Goal: Find specific page/section: Find specific page/section

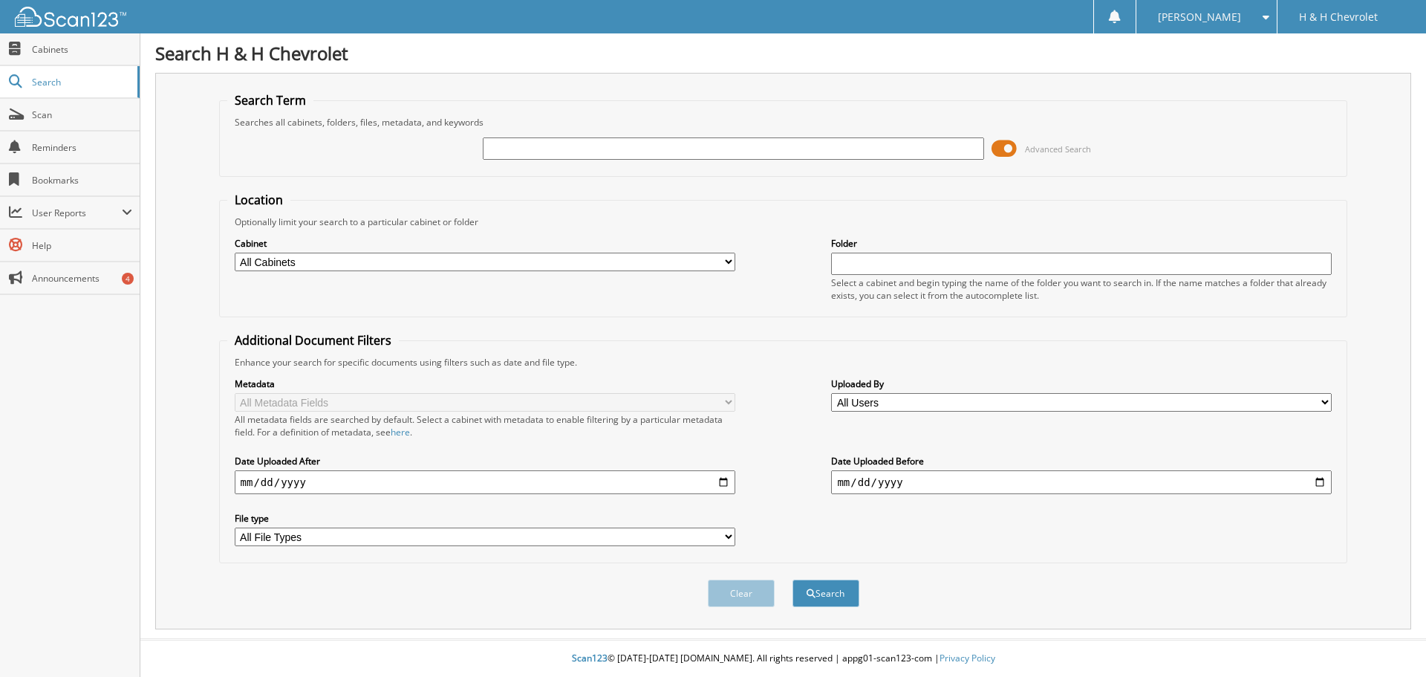
click at [726, 259] on select "All Cabinets ABANDONED UNITS ACCOUNTS RECEIVABLE BAD DEBT BG ACCOUNTS PAYABLE B…" at bounding box center [485, 262] width 501 height 19
select select "32819"
click at [235, 253] on select "All Cabinets ABANDONED UNITS ACCOUNTS RECEIVABLE BAD DEBT BG ACCOUNTS PAYABLE B…" at bounding box center [485, 262] width 501 height 19
click at [848, 258] on input "text" at bounding box center [1081, 264] width 501 height 22
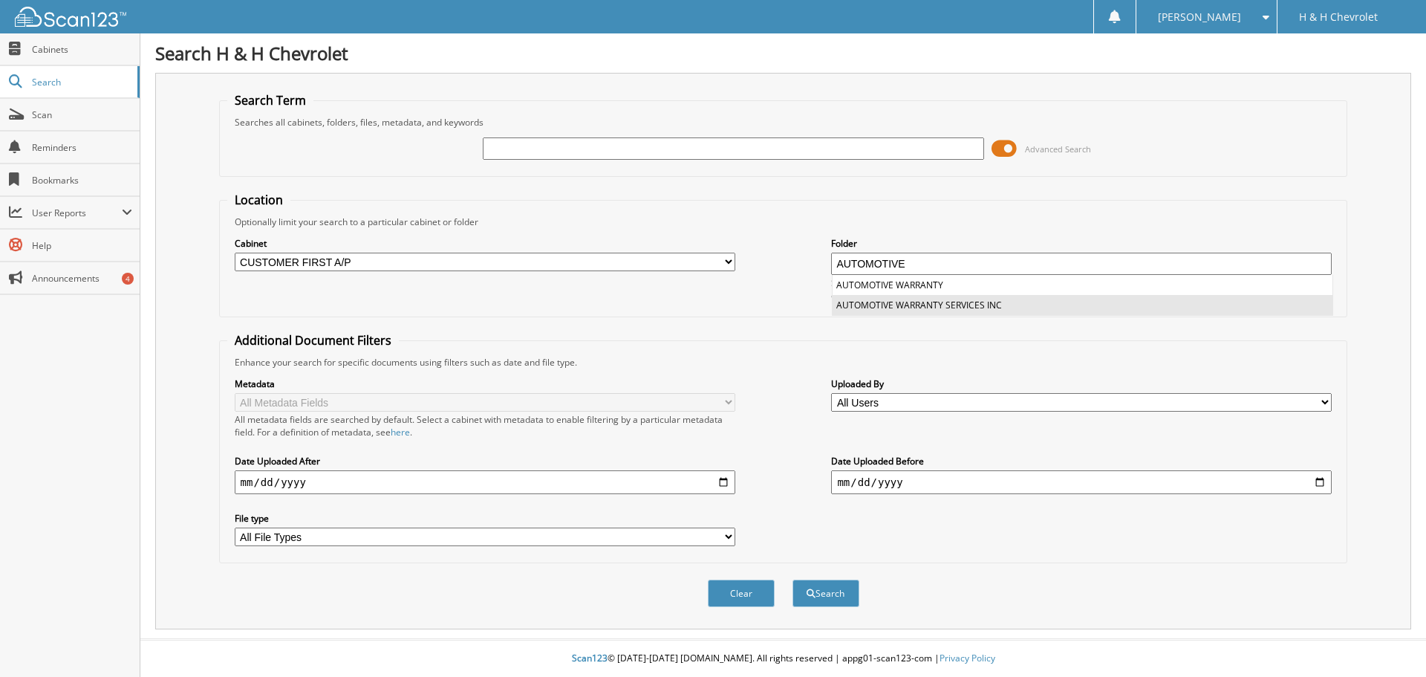
click at [890, 302] on li "AUTOMOTIVE WARRANTY SERVICES INC" at bounding box center [1083, 305] width 500 height 20
type input "AUTOMOTIVE WARRANTY SERVICES INC"
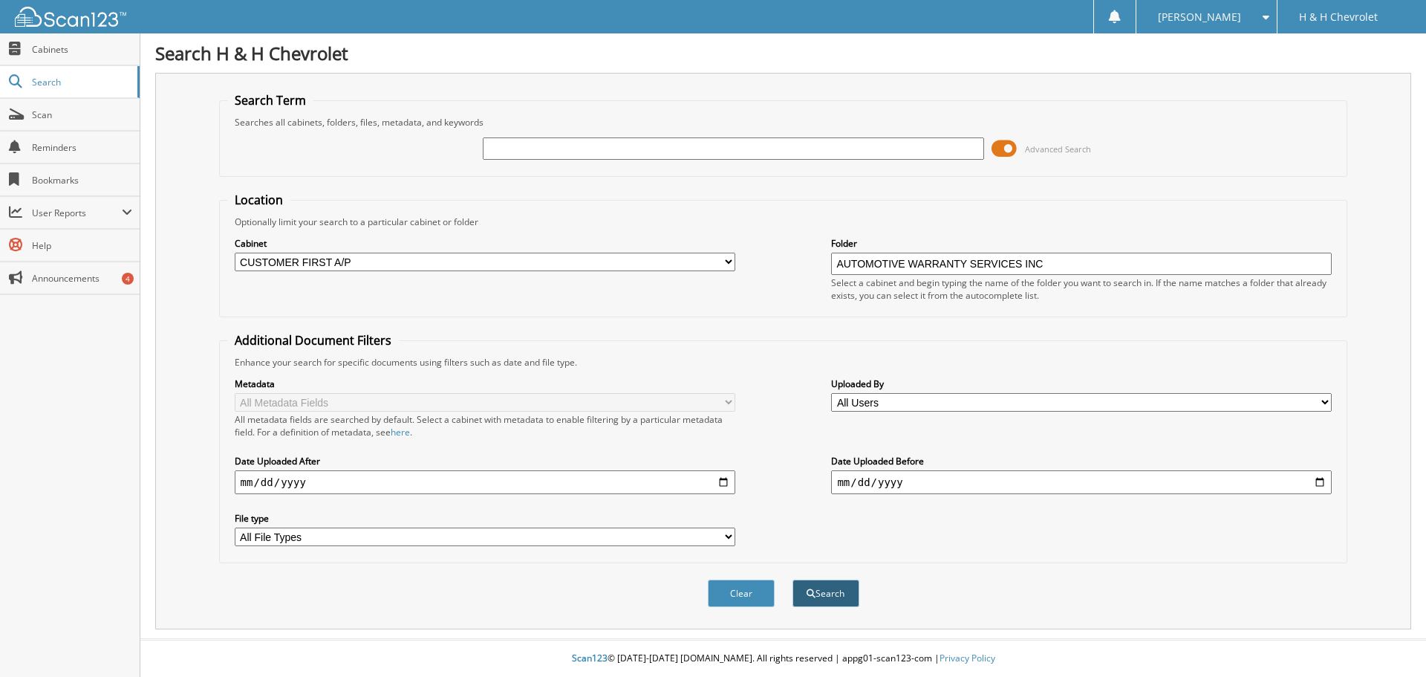
click at [820, 591] on button "Search" at bounding box center [825, 592] width 67 height 27
click at [602, 147] on input "text" at bounding box center [733, 148] width 501 height 22
click at [576, 148] on input "text" at bounding box center [733, 148] width 501 height 22
type input "C6027"
click at [813, 591] on span "submit" at bounding box center [811, 593] width 9 height 9
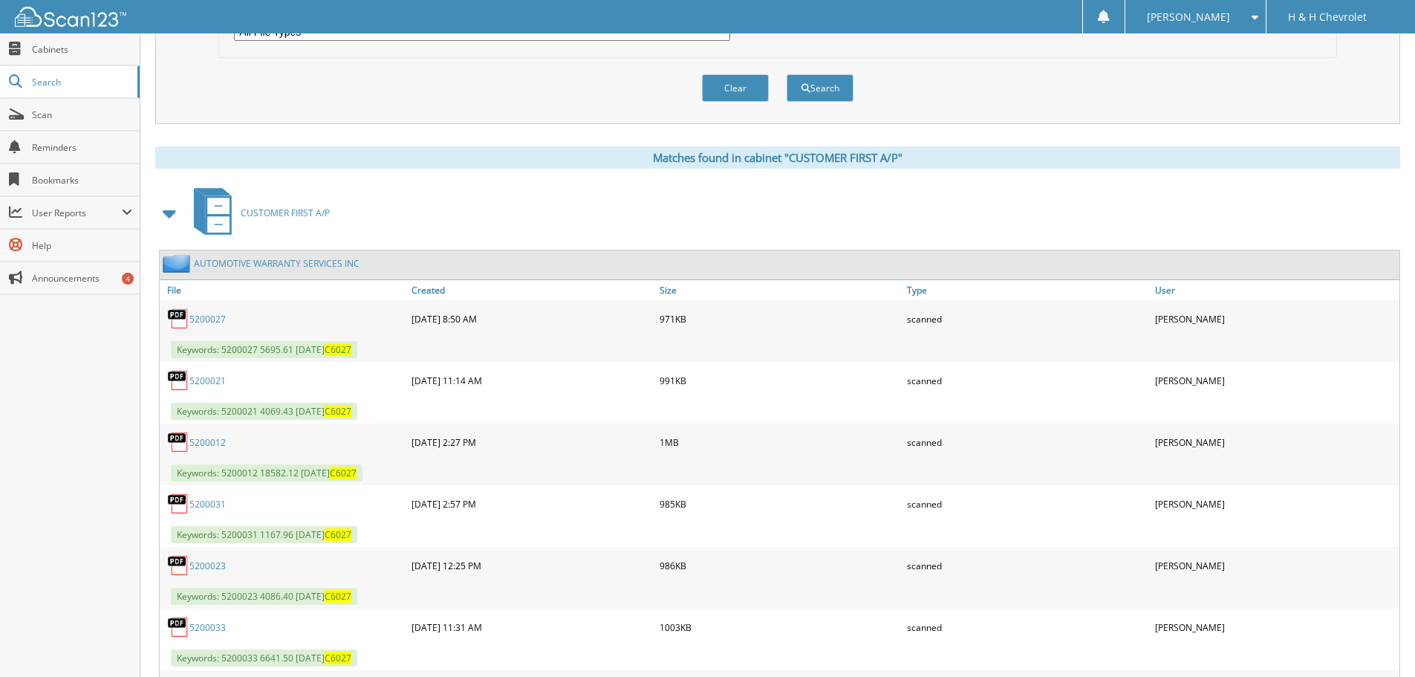
scroll to position [519, 0]
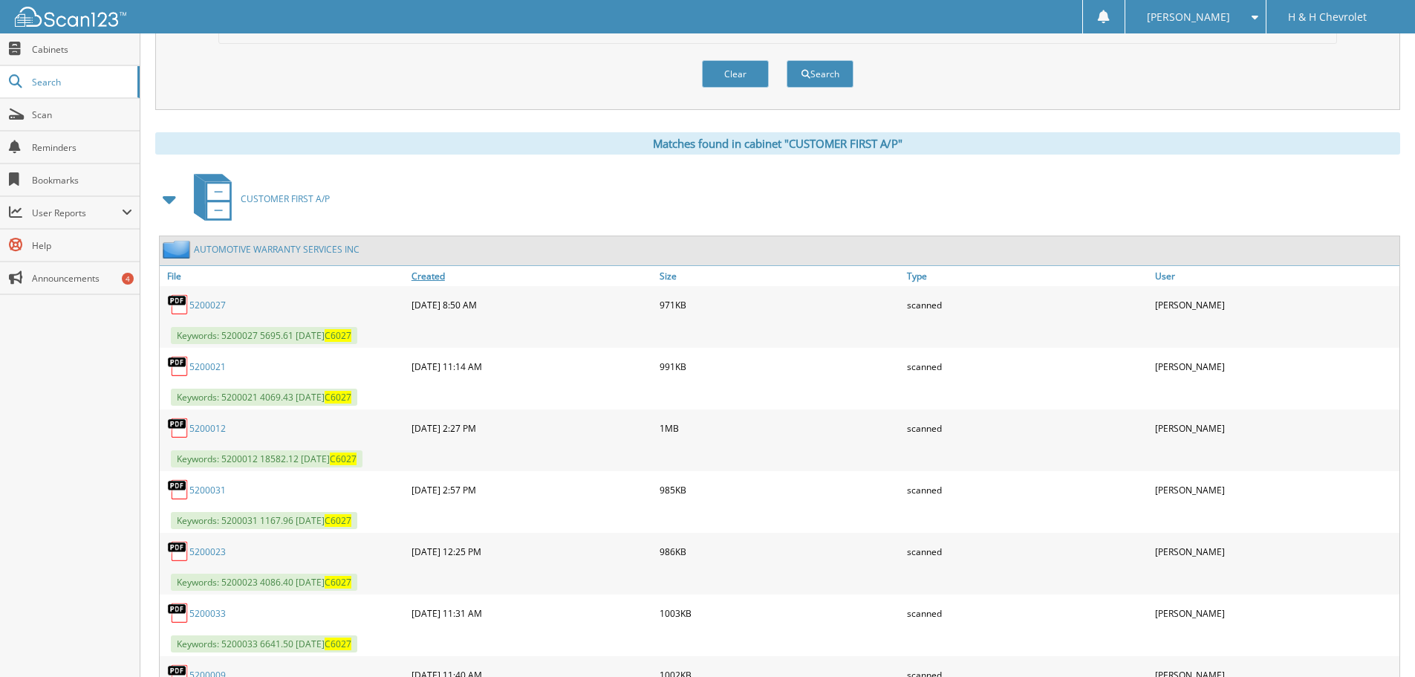
click at [437, 271] on link "Created" at bounding box center [532, 276] width 248 height 20
click at [430, 276] on link "Created" at bounding box center [532, 276] width 248 height 20
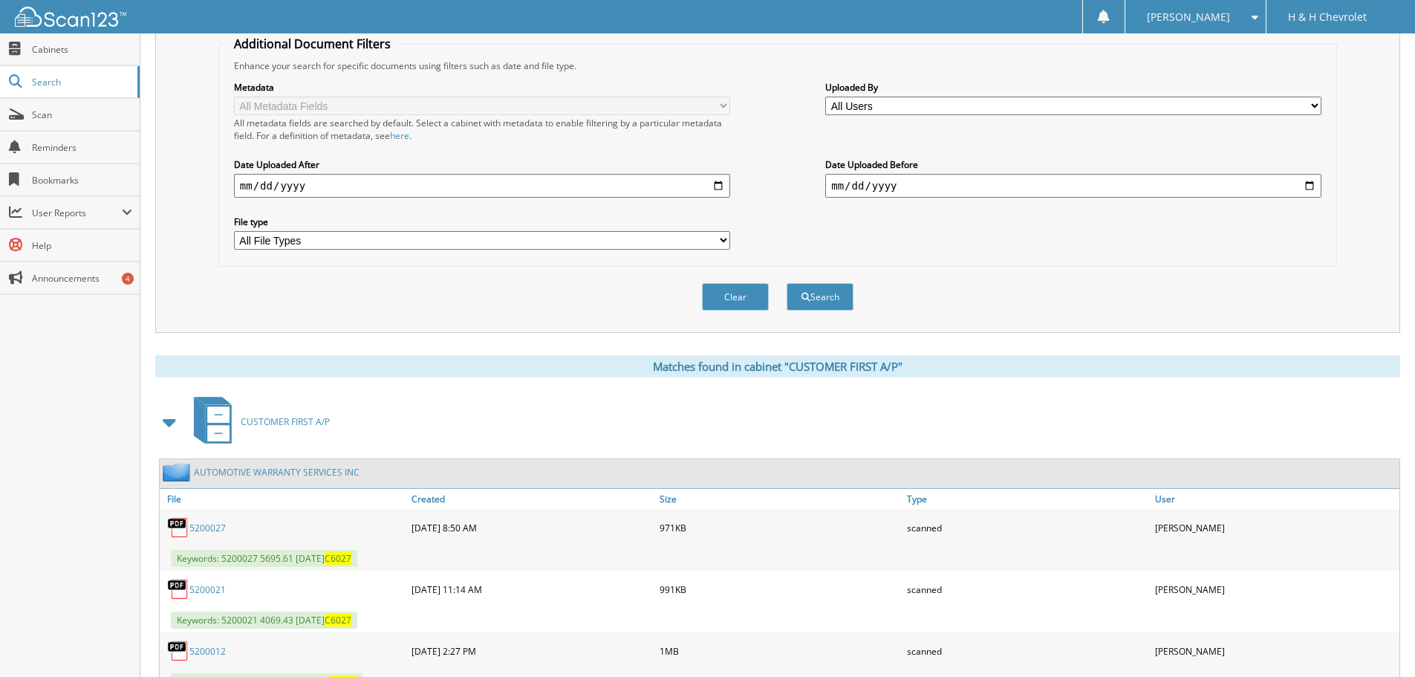
scroll to position [0, 0]
